Goal: Task Accomplishment & Management: Use online tool/utility

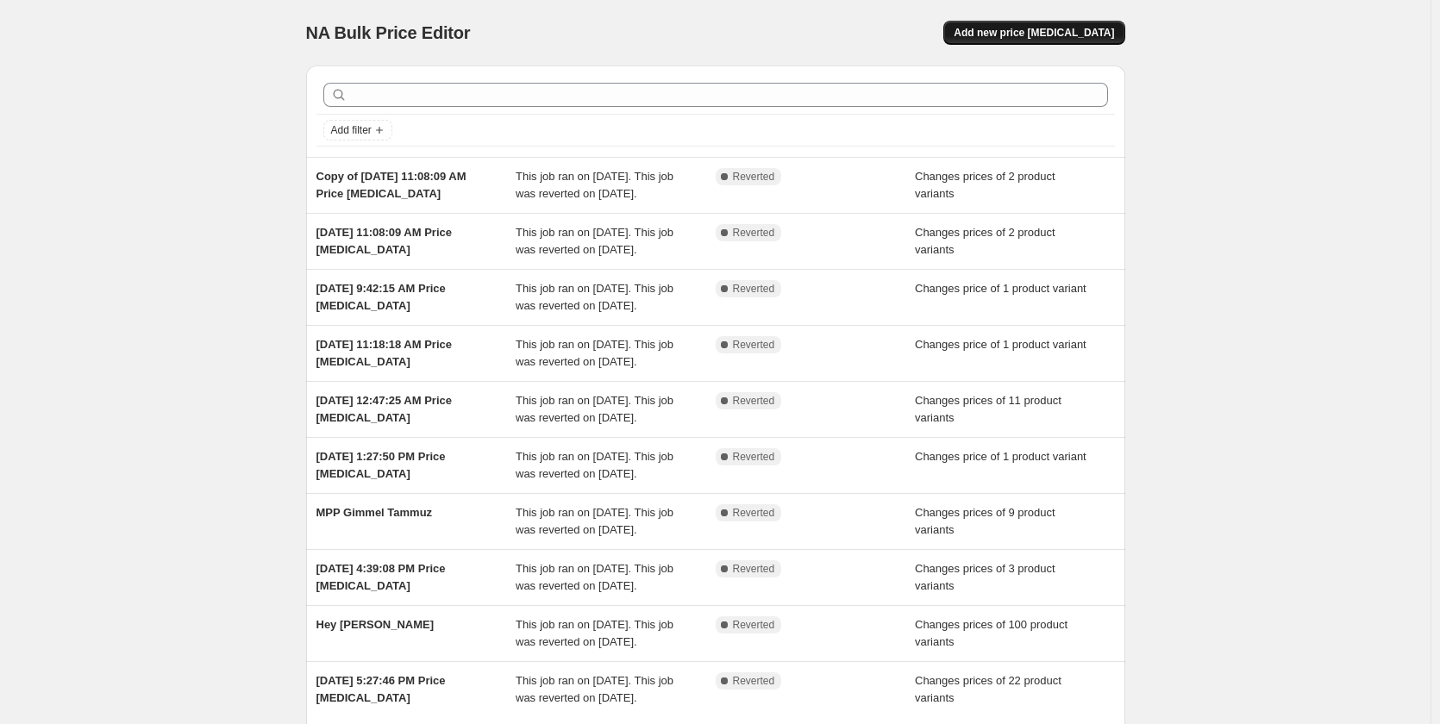
click at [1027, 37] on span "Add new price [MEDICAL_DATA]" at bounding box center [1033, 33] width 160 height 14
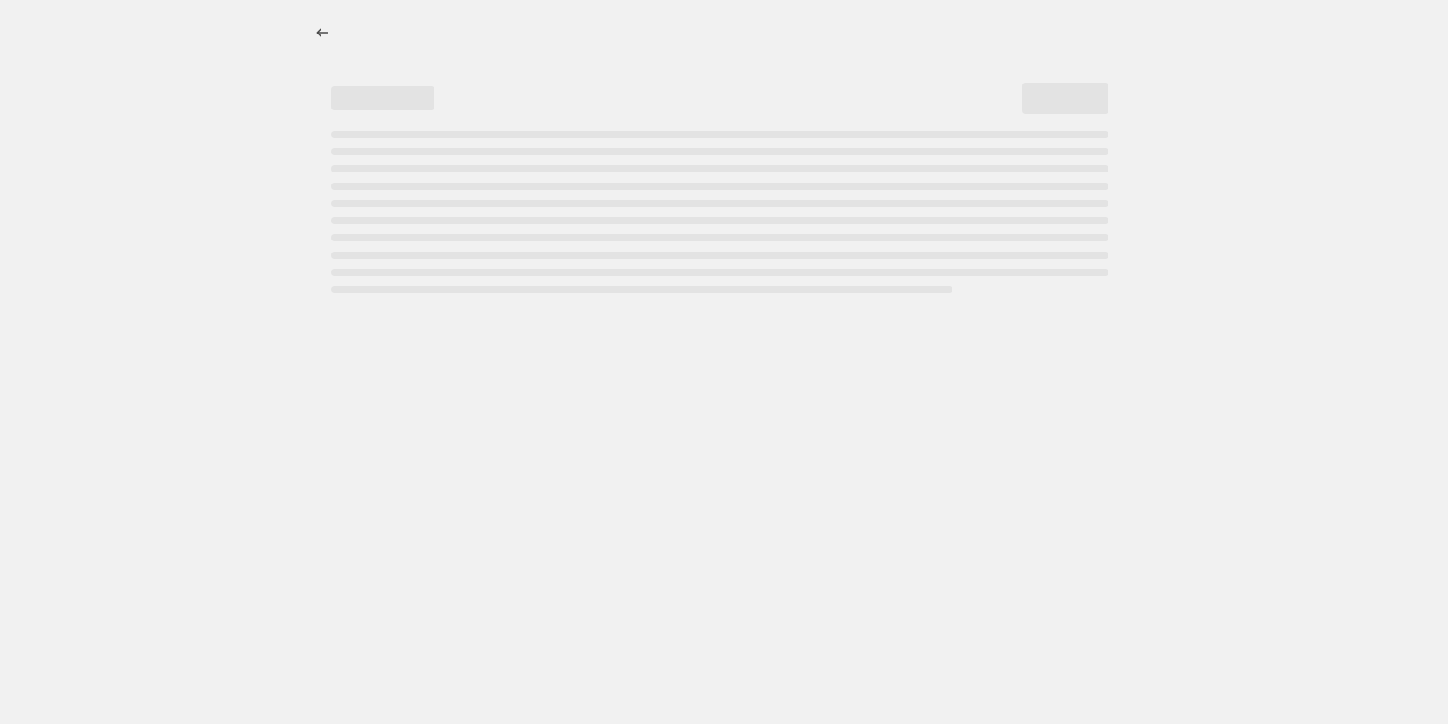
select select "percentage"
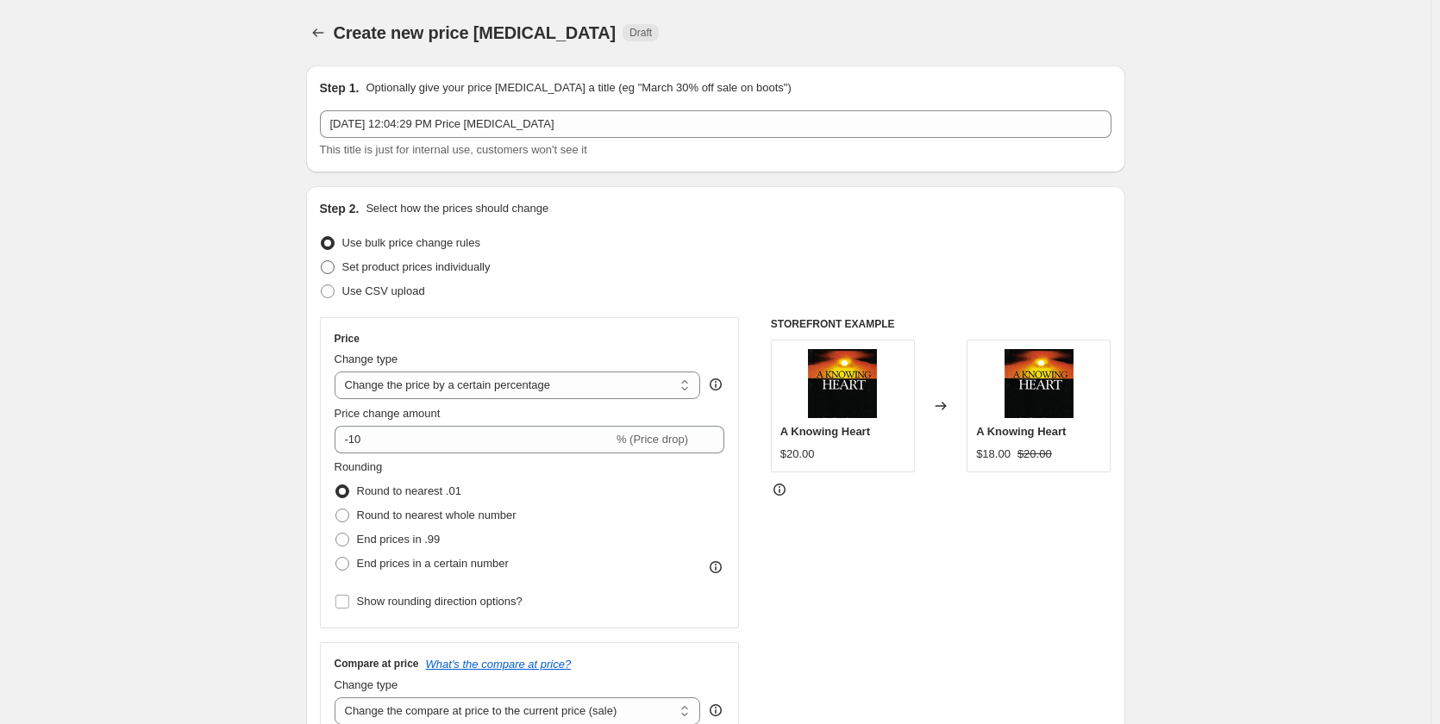
click at [371, 265] on span "Set product prices individually" at bounding box center [416, 266] width 148 height 13
click at [322, 261] on input "Set product prices individually" at bounding box center [321, 260] width 1 height 1
radio input "true"
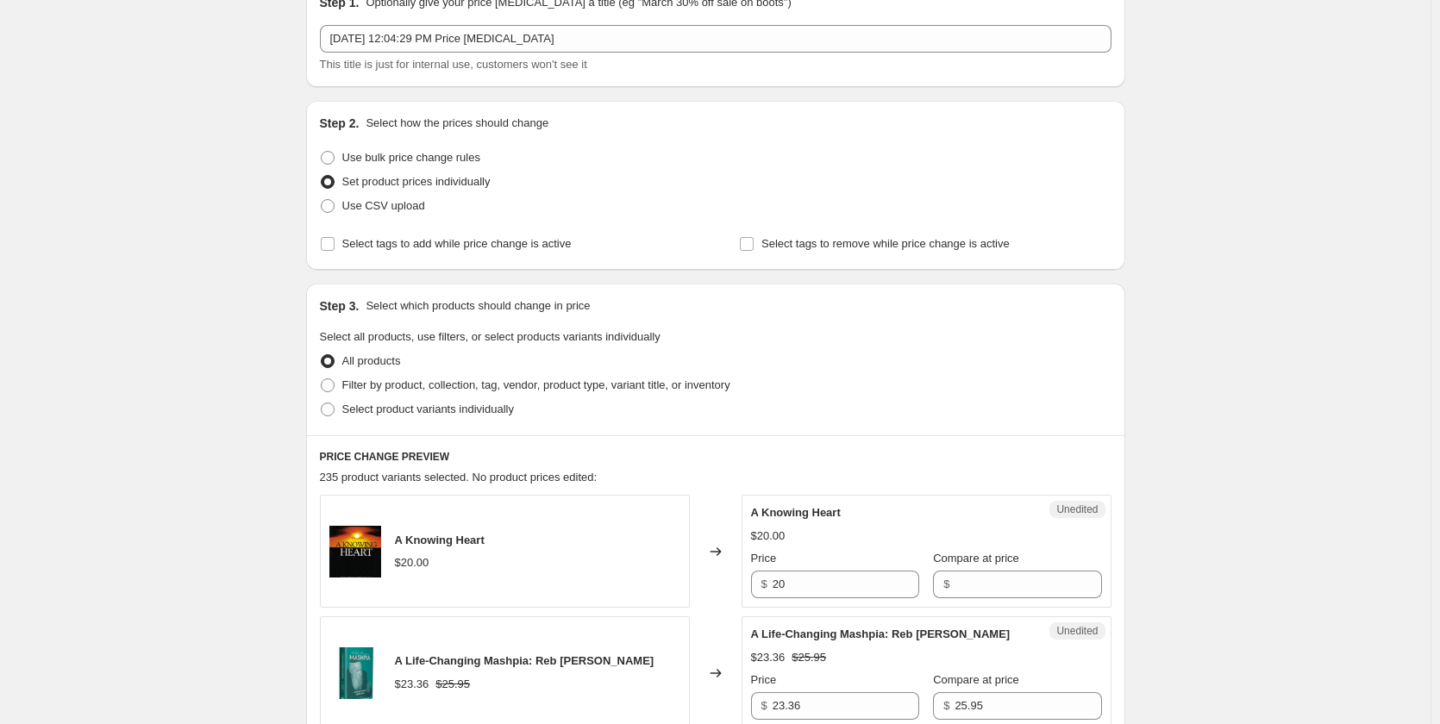
scroll to position [86, 0]
click at [334, 407] on span at bounding box center [328, 409] width 14 height 14
click at [322, 403] on input "Select product variants individually" at bounding box center [321, 402] width 1 height 1
radio input "true"
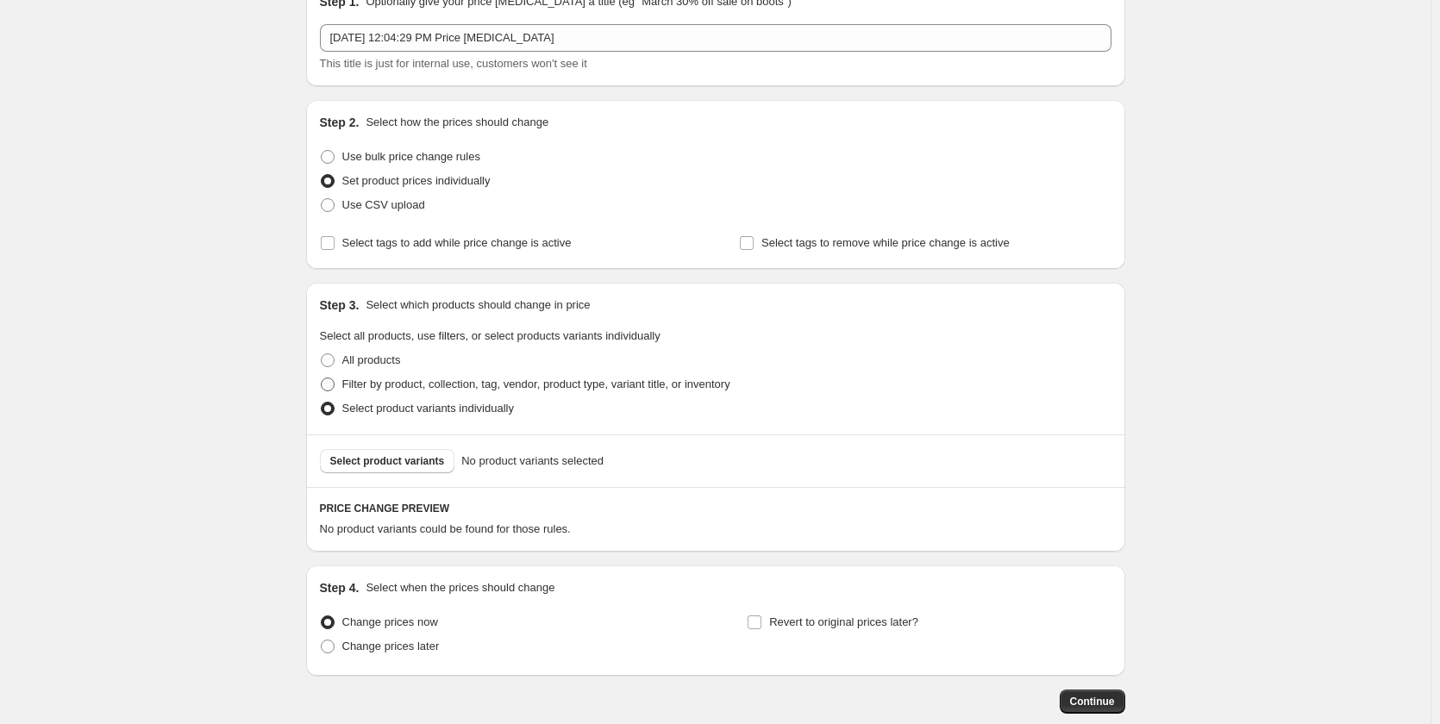
click at [334, 384] on span at bounding box center [328, 385] width 14 height 14
click at [322, 378] on input "Filter by product, collection, tag, vendor, product type, variant title, or inv…" at bounding box center [321, 378] width 1 height 1
radio input "true"
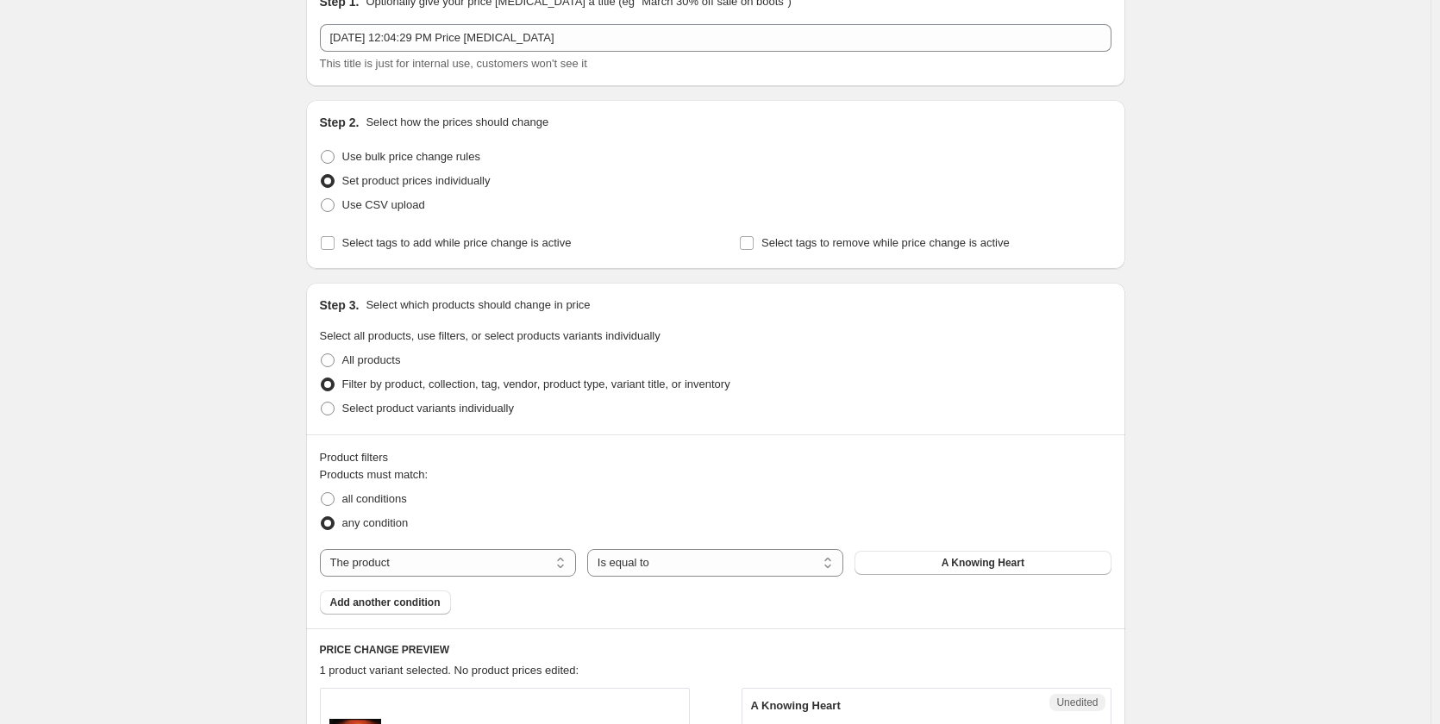
scroll to position [345, 0]
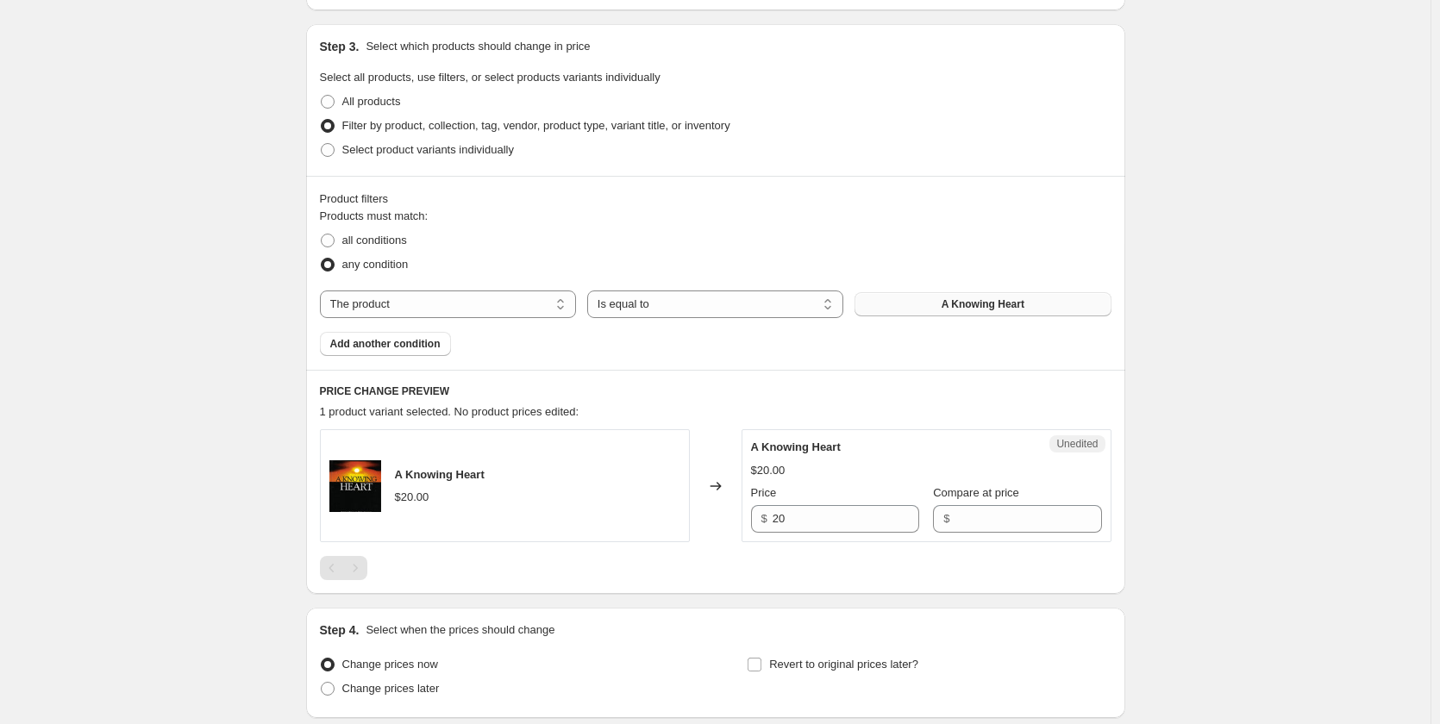
click at [983, 303] on span "A Knowing Heart" at bounding box center [982, 304] width 83 height 14
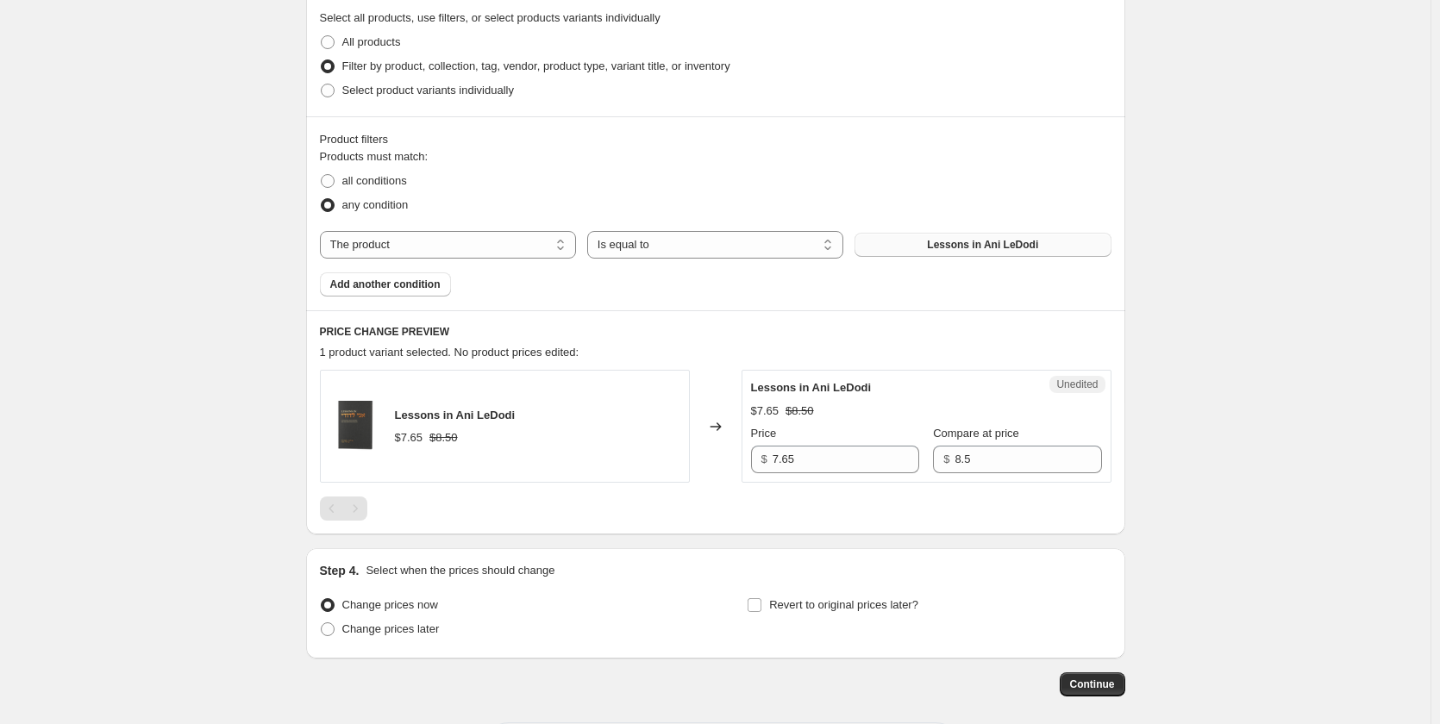
scroll to position [431, 0]
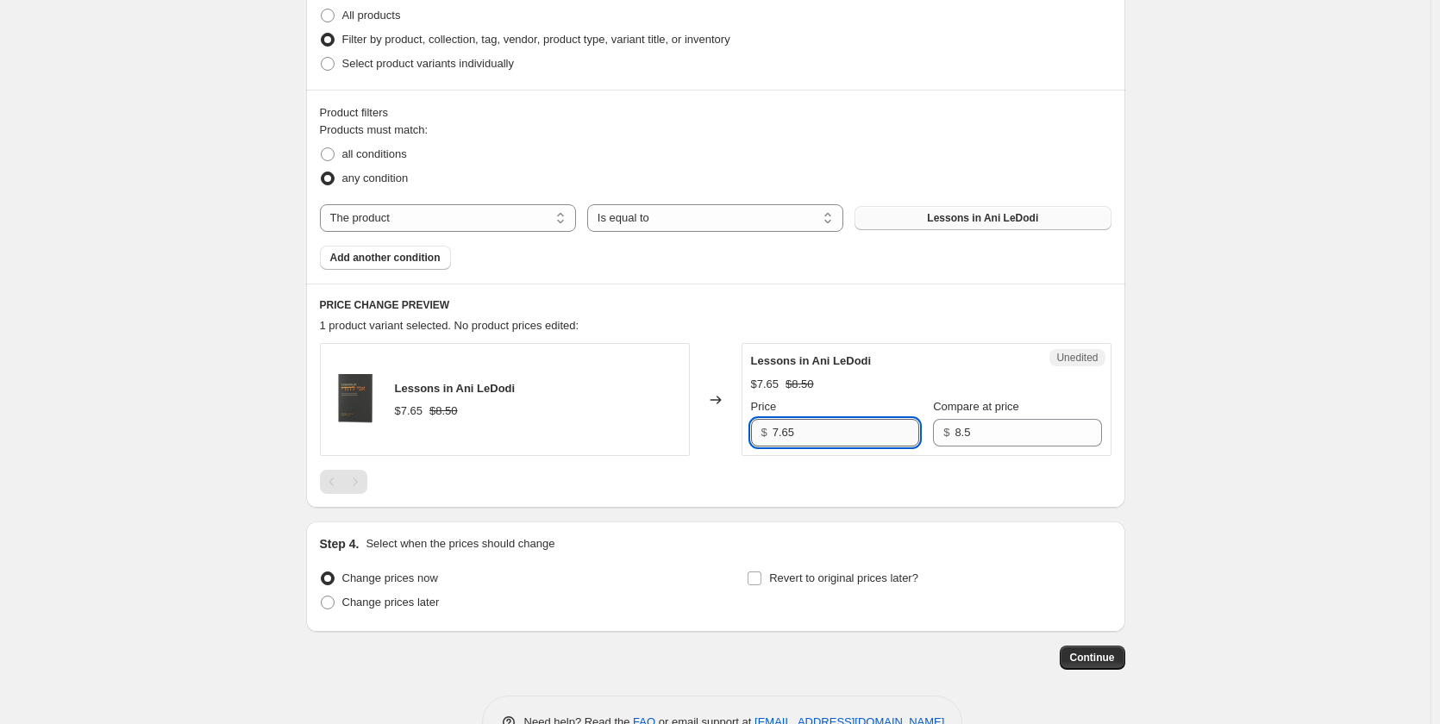
click at [810, 430] on input "7.65" at bounding box center [845, 433] width 147 height 28
click at [809, 433] on input "7.65" at bounding box center [845, 433] width 147 height 28
type input "6.37"
click at [1225, 448] on div "Create new price [MEDICAL_DATA]. This page is ready Create new price [MEDICAL_D…" at bounding box center [715, 172] width 1430 height 1206
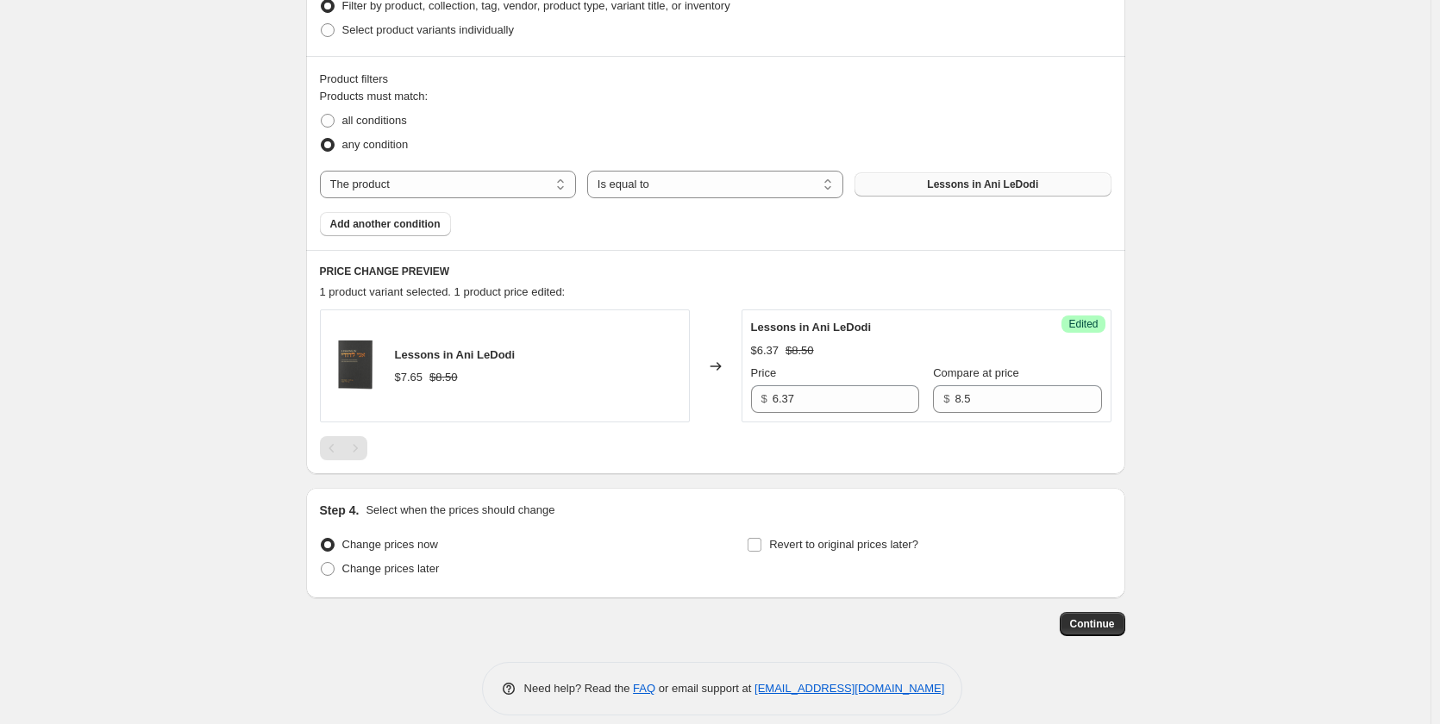
scroll to position [482, 0]
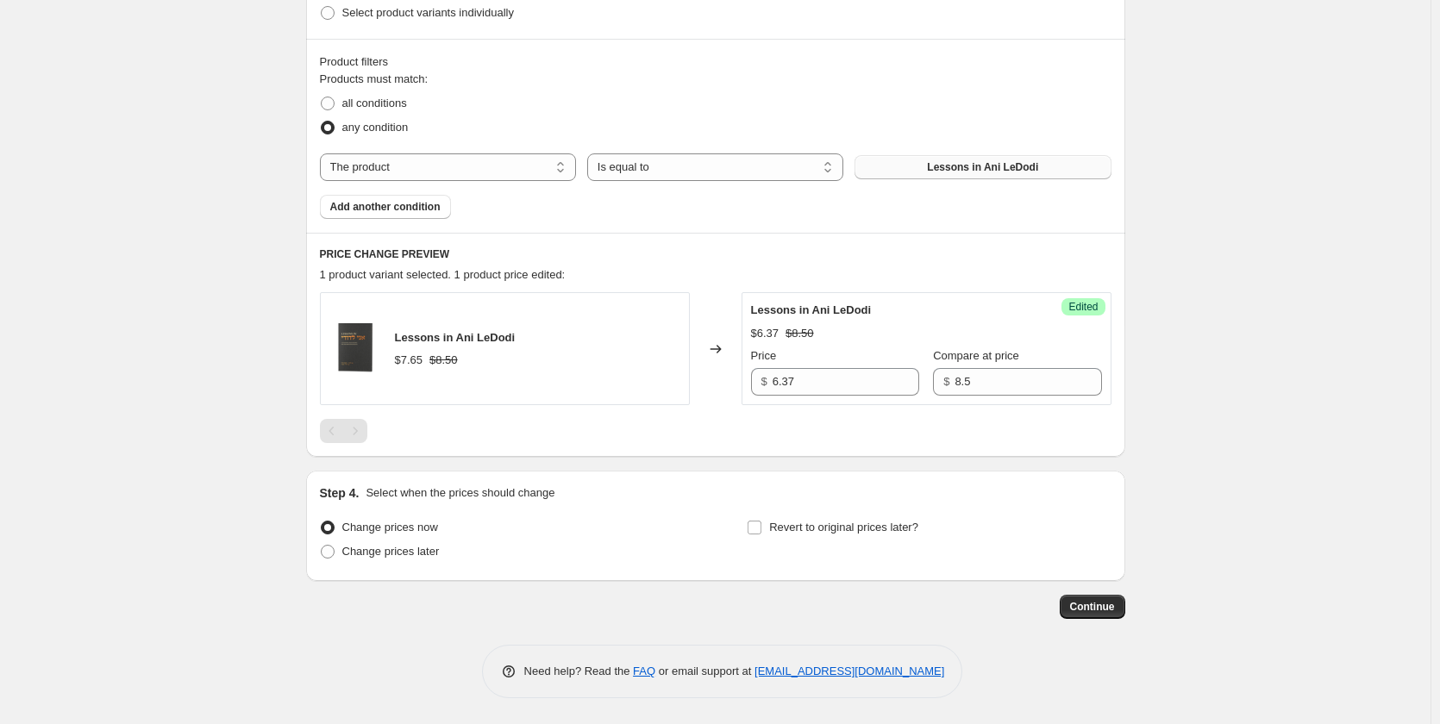
click at [749, 528] on div "Change prices now Change prices later Revert to original prices later?" at bounding box center [715, 541] width 791 height 52
click at [761, 527] on input "Revert to original prices later?" at bounding box center [754, 528] width 14 height 14
checkbox input "true"
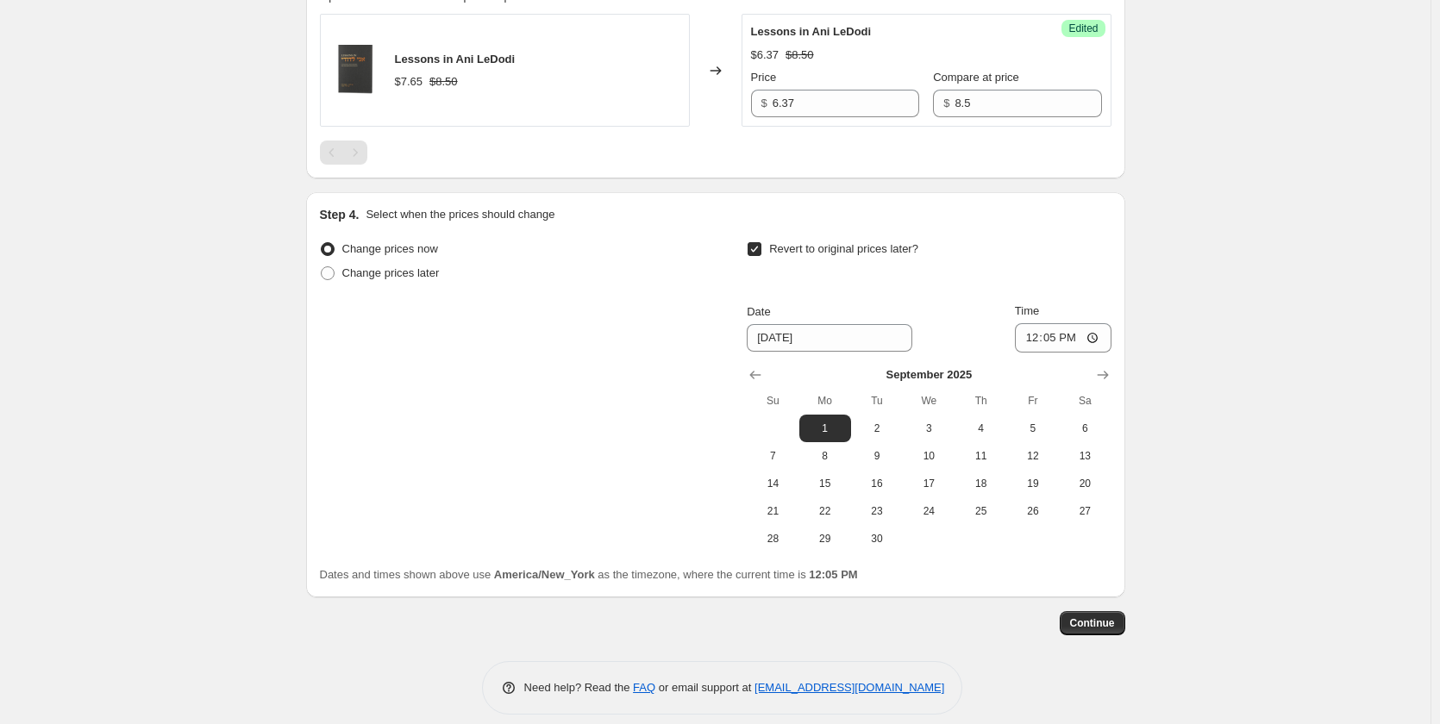
scroll to position [777, 0]
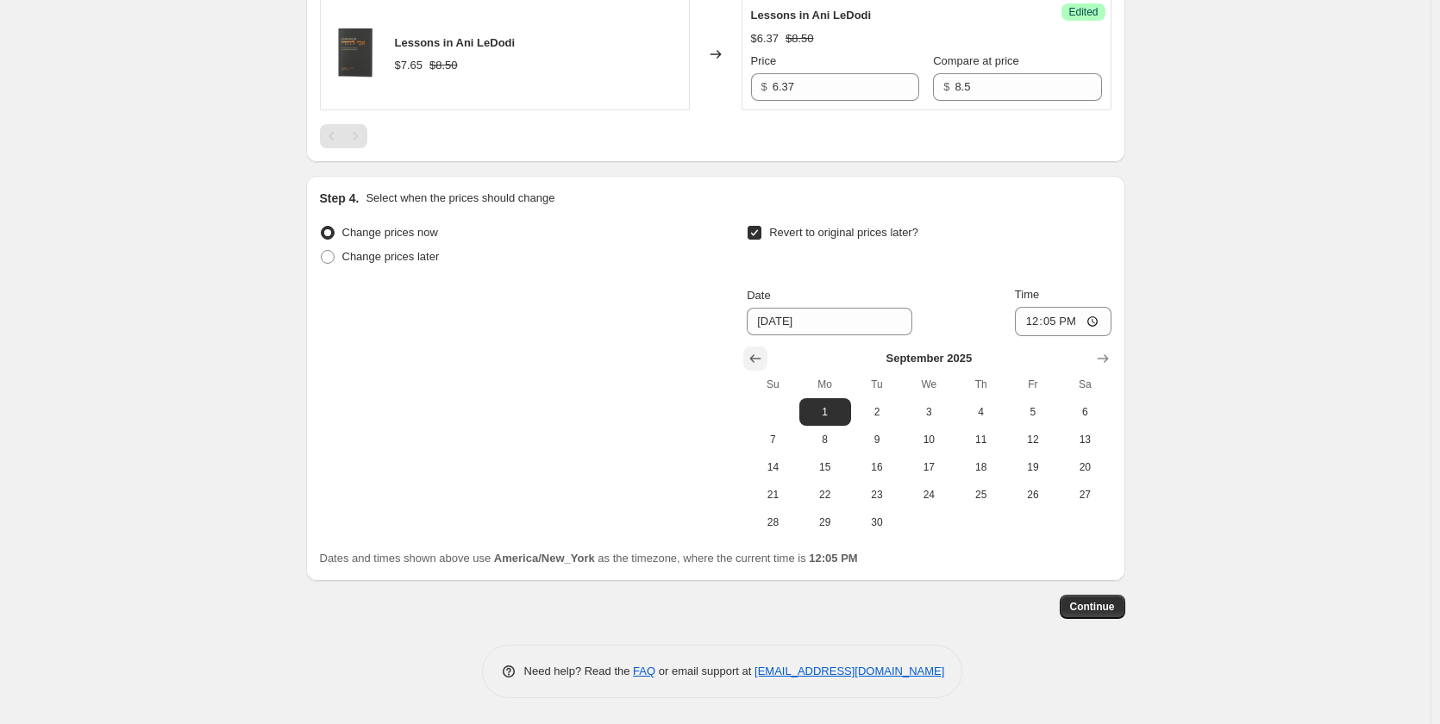
click at [758, 353] on icon "Show previous month, August 2025" at bounding box center [754, 358] width 17 height 17
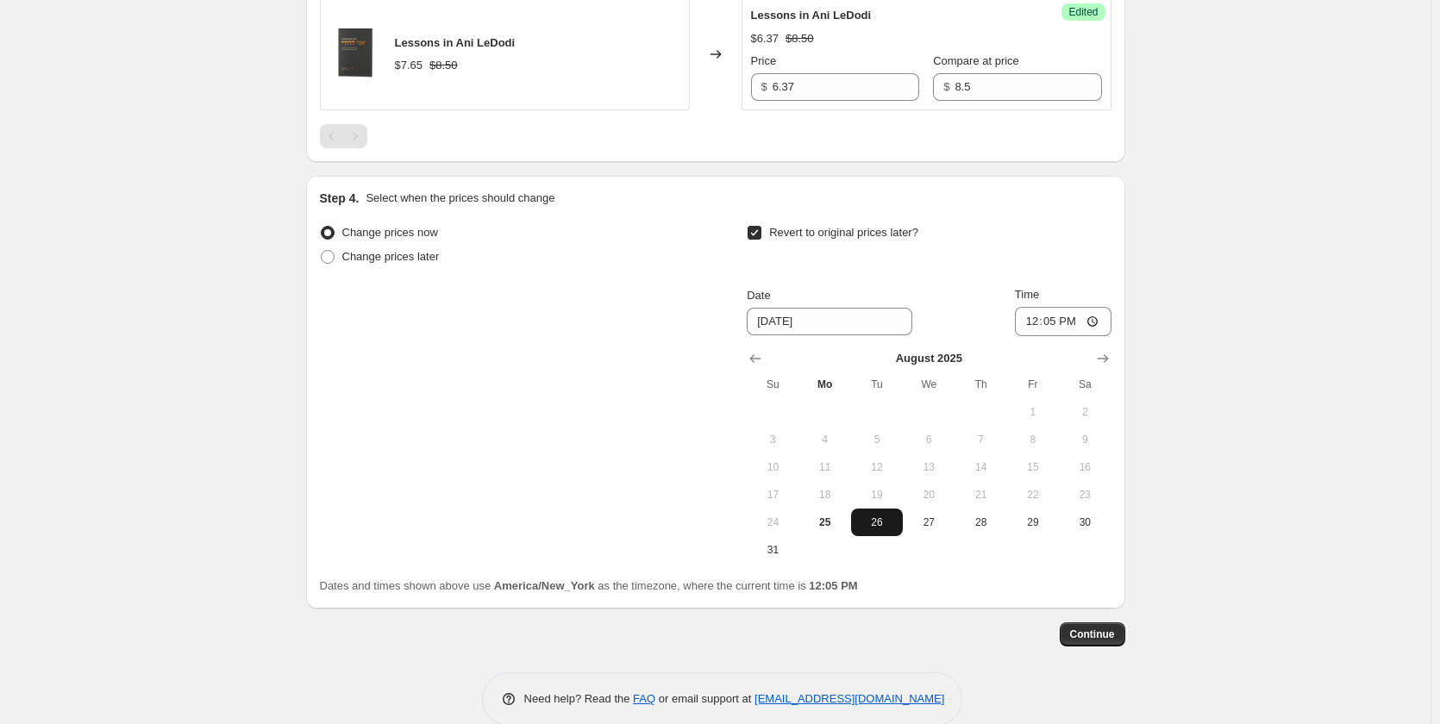
click at [884, 520] on span "26" at bounding box center [877, 522] width 38 height 14
type input "[DATE]"
click at [1053, 325] on input "12:05" at bounding box center [1063, 321] width 97 height 29
click at [1035, 322] on input "12:05" at bounding box center [1063, 321] width 97 height 29
type input "09:00"
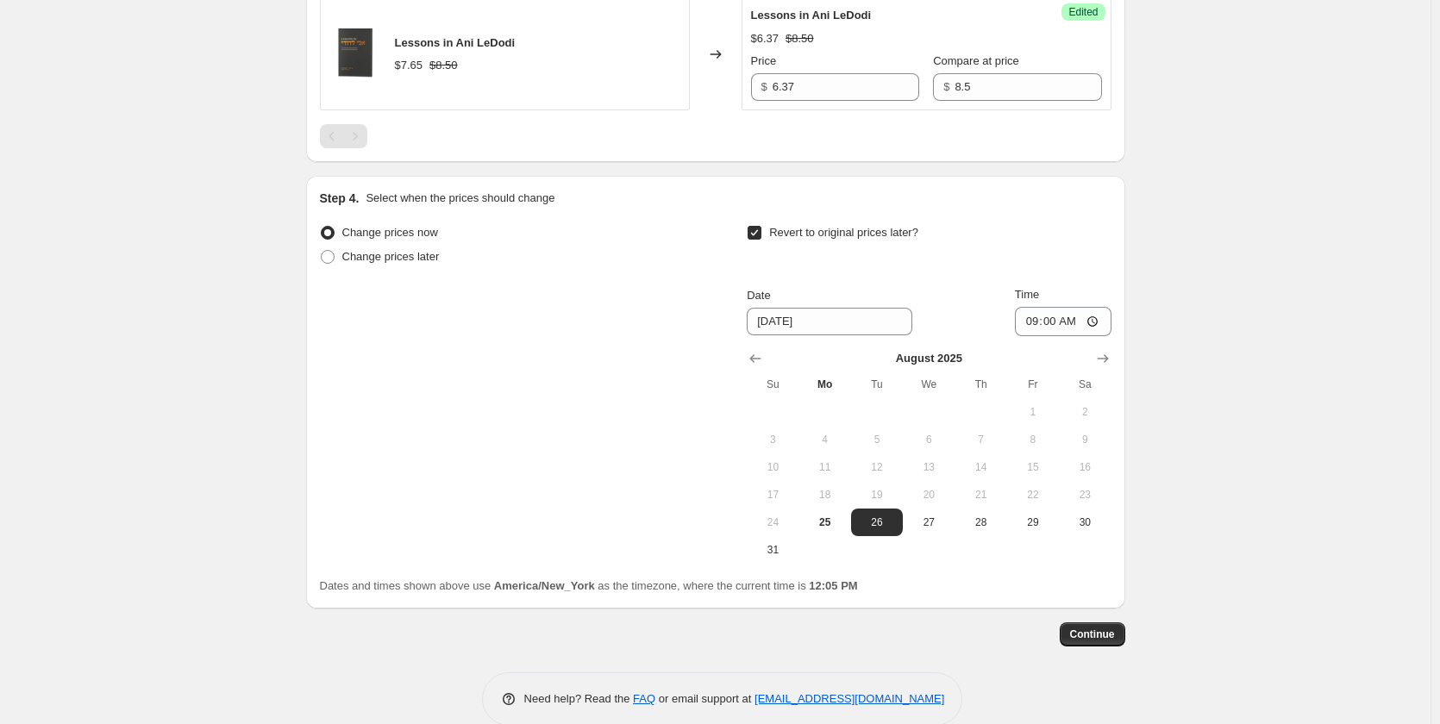
click at [1099, 628] on button "Continue" at bounding box center [1092, 634] width 66 height 24
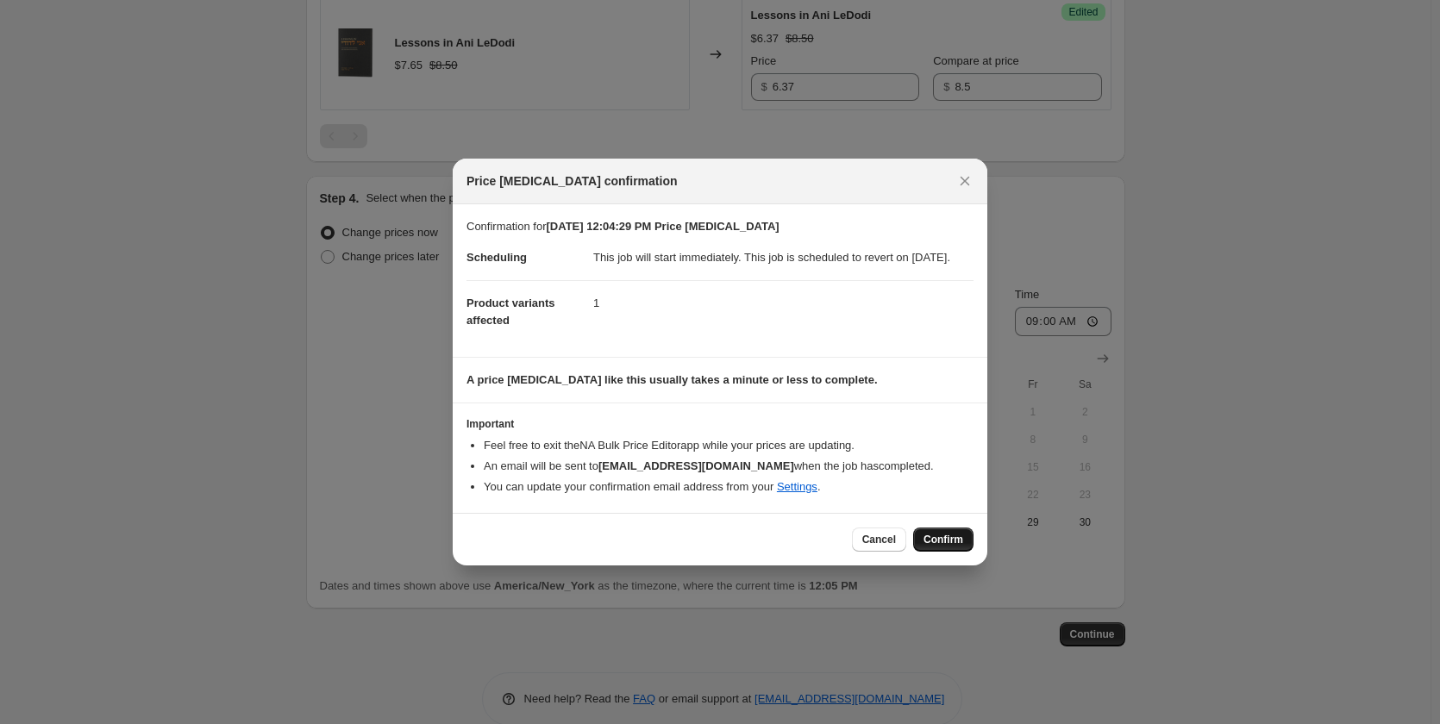
click at [945, 552] on button "Confirm" at bounding box center [943, 540] width 60 height 24
